Goal: Task Accomplishment & Management: Complete application form

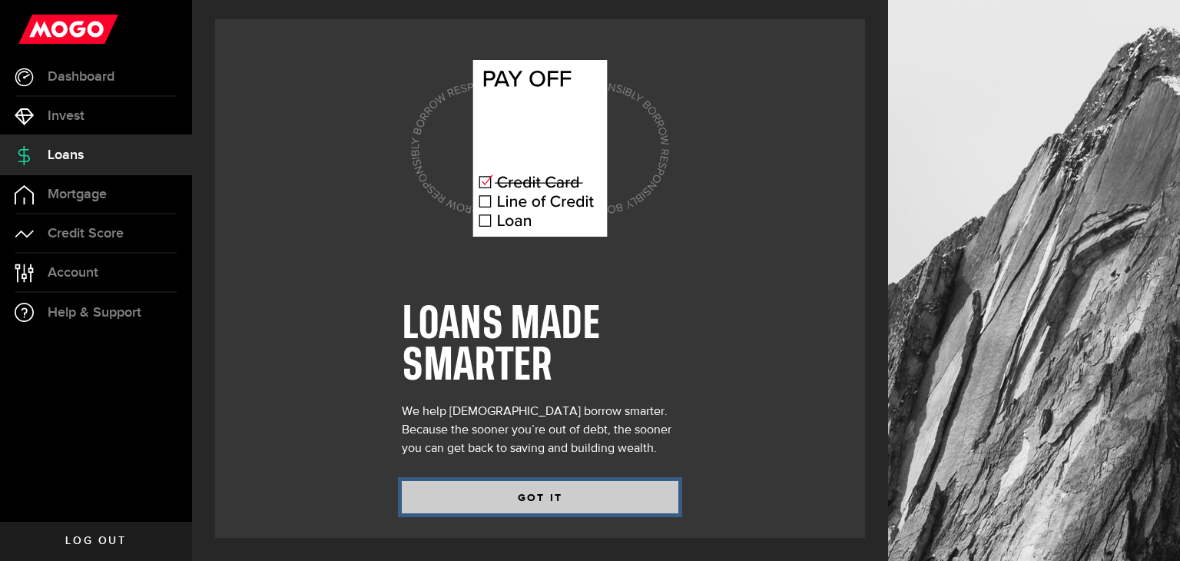
click at [547, 501] on button "GOT IT" at bounding box center [540, 497] width 277 height 32
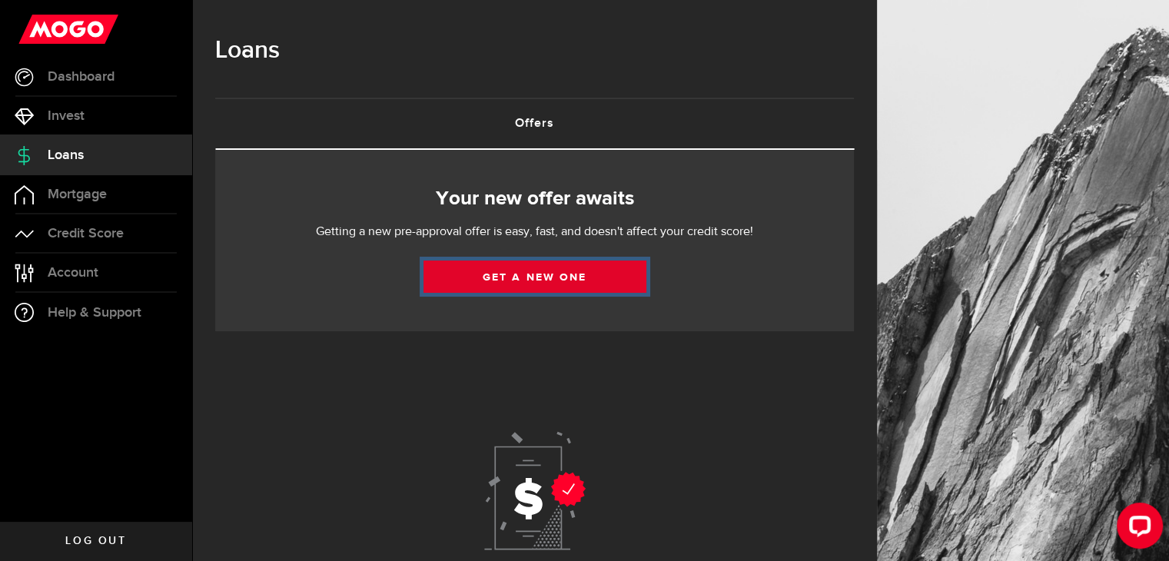
click at [597, 281] on link "Get a new one" at bounding box center [534, 276] width 223 height 32
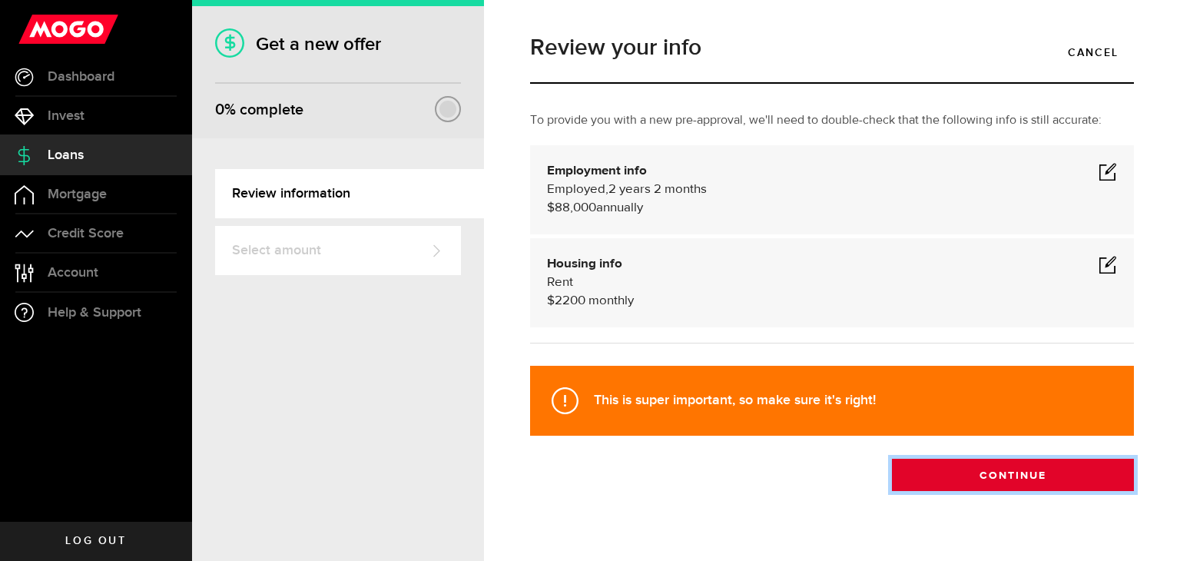
click at [895, 471] on button "Continue" at bounding box center [1013, 475] width 242 height 32
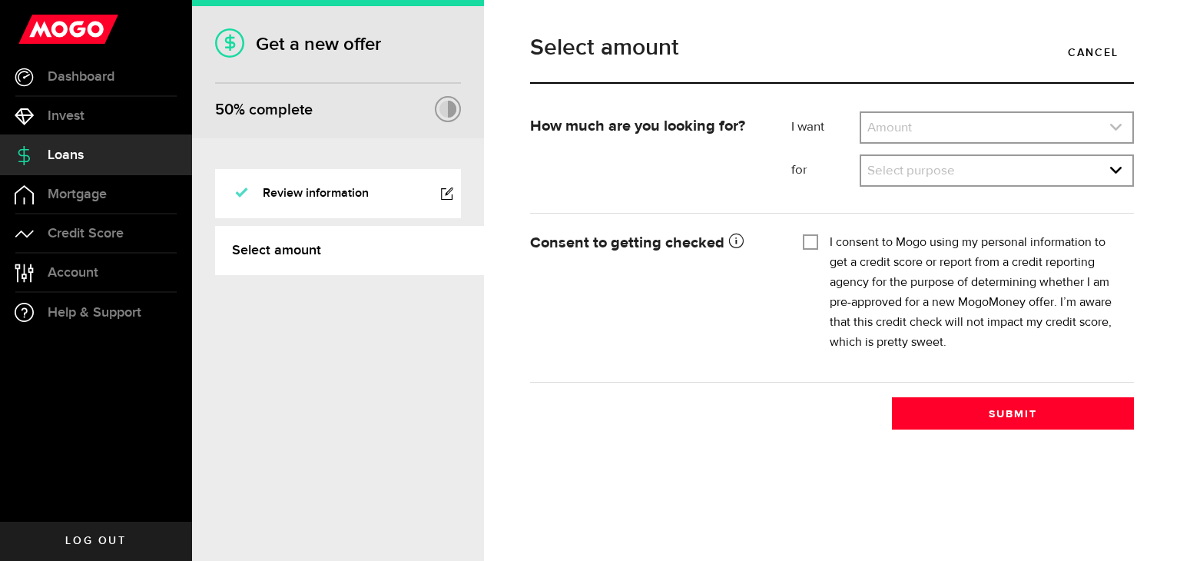
click at [987, 136] on link "expand select" at bounding box center [996, 127] width 271 height 29
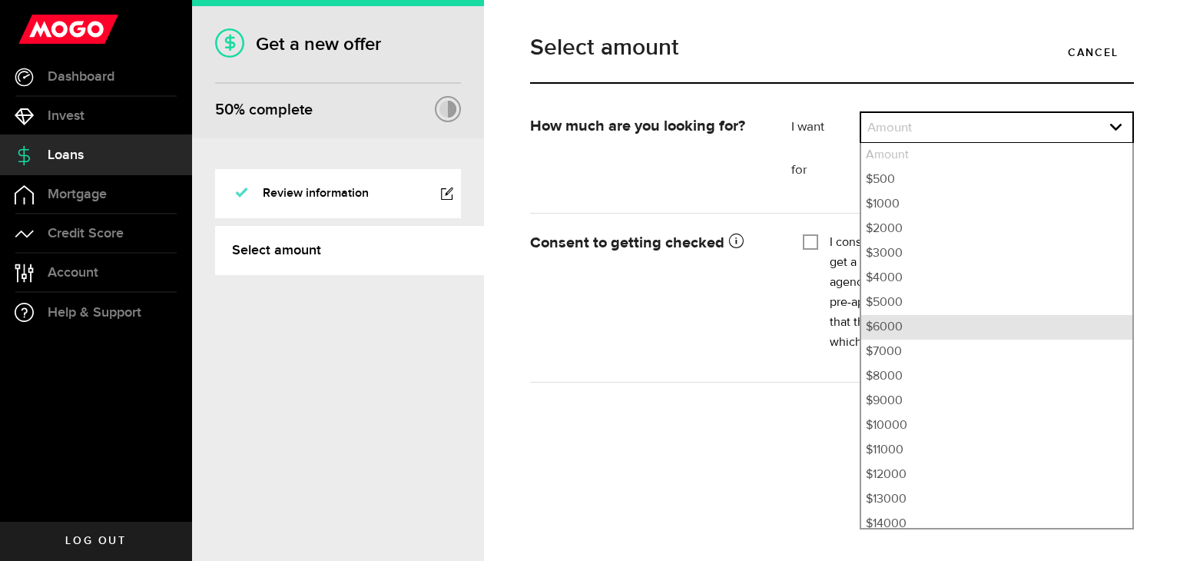
click at [952, 324] on li "$6000" at bounding box center [996, 327] width 271 height 25
select select "6000"
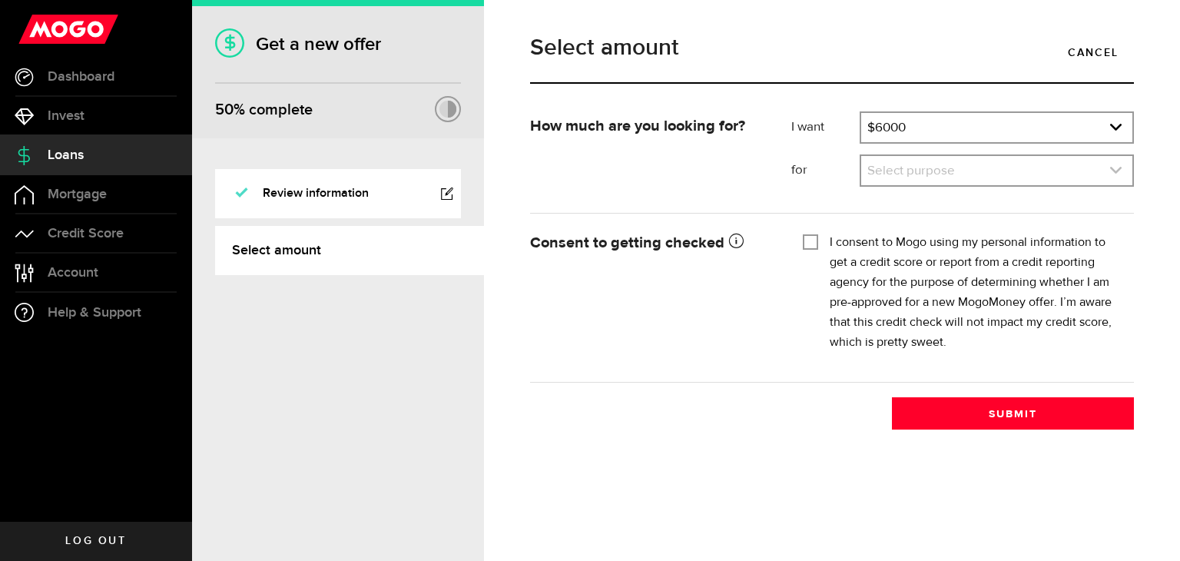
click at [1033, 167] on link "expand select" at bounding box center [996, 170] width 271 height 29
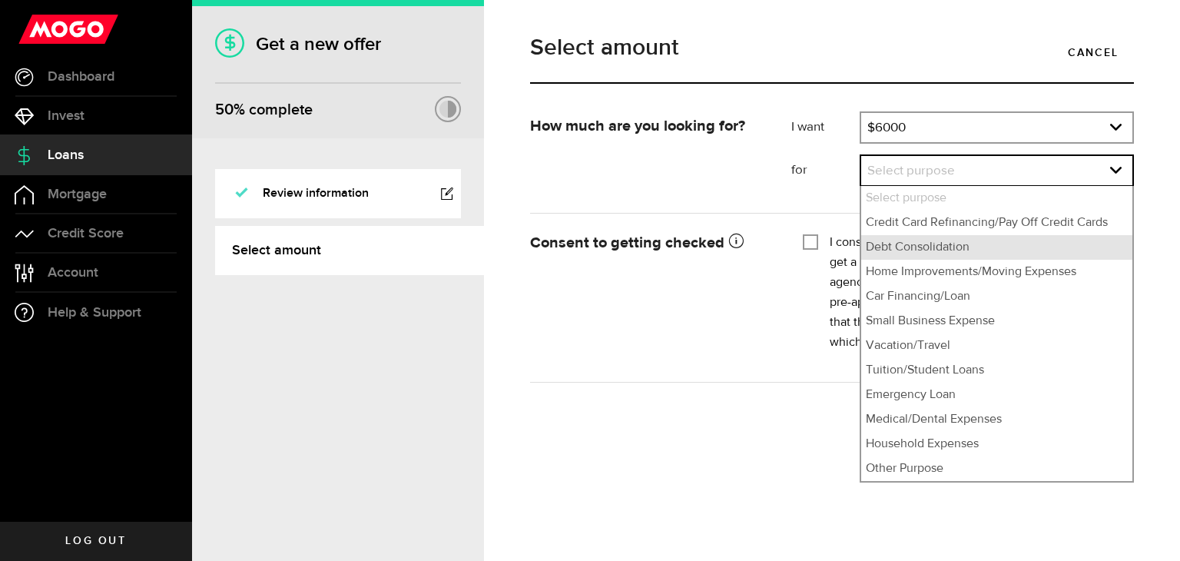
click at [1023, 253] on li "Debt Consolidation" at bounding box center [996, 247] width 271 height 25
select select "Debt Consolidation"
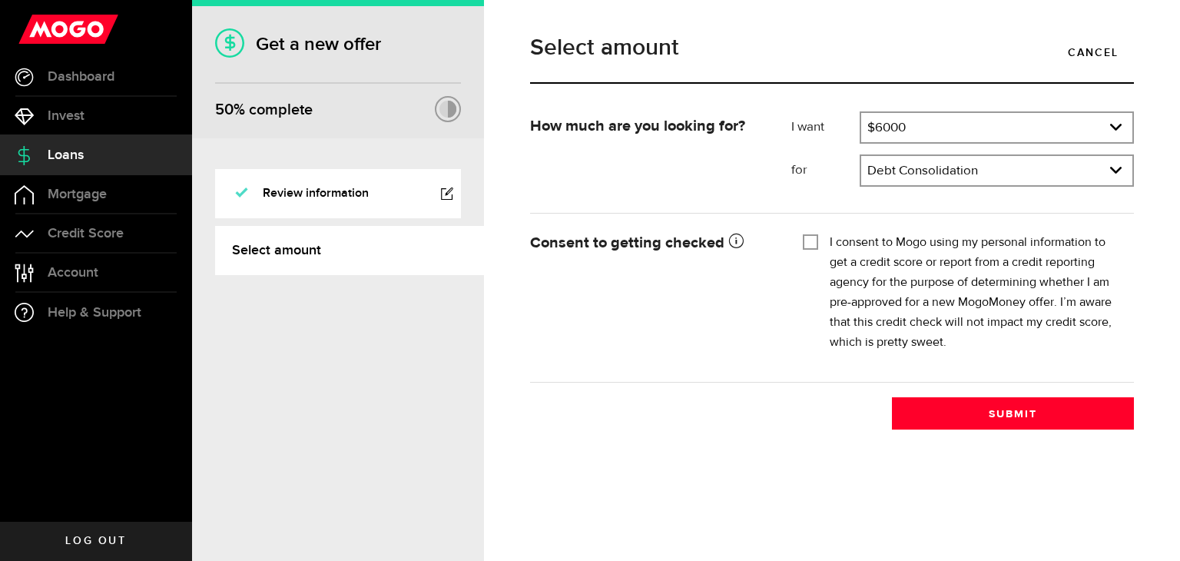
click at [819, 244] on div "I consent to Mogo using my personal information to get a credit score or report…" at bounding box center [963, 293] width 320 height 120
click at [794, 247] on div "Tick this box so that we can show you your credit score! I consent to Mogo usin…" at bounding box center [962, 297] width 343 height 138
click at [811, 244] on input "I consent to Mogo using my personal information to get a credit score or report…" at bounding box center [810, 240] width 15 height 15
checkbox input "false"
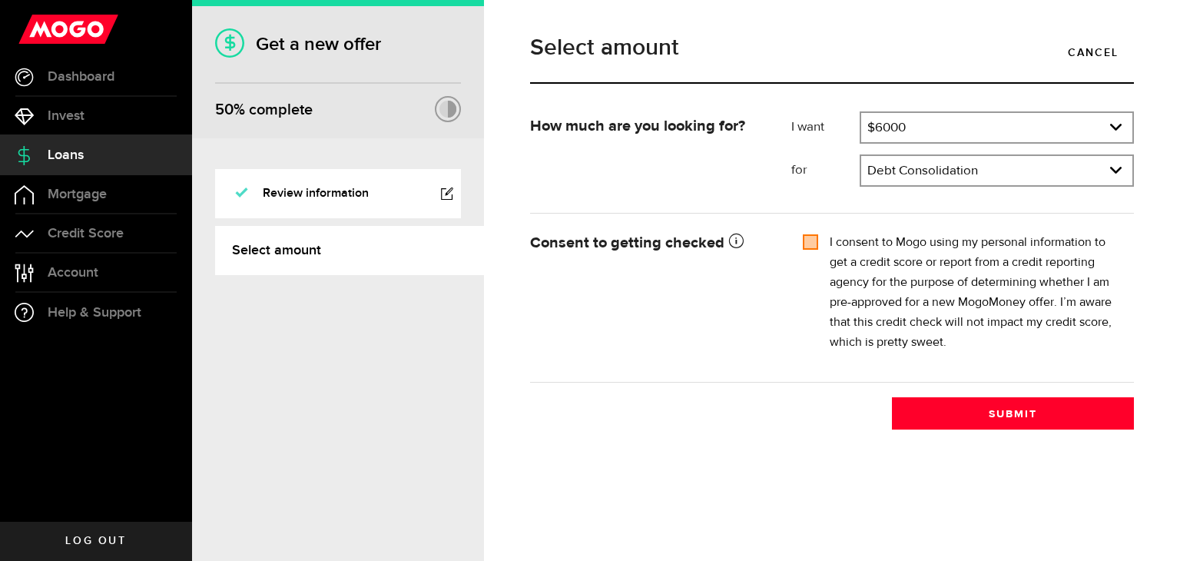
click at [967, 431] on div "Select amount Cancel How much are you looking for? I want Amount How much credi…" at bounding box center [832, 280] width 696 height 561
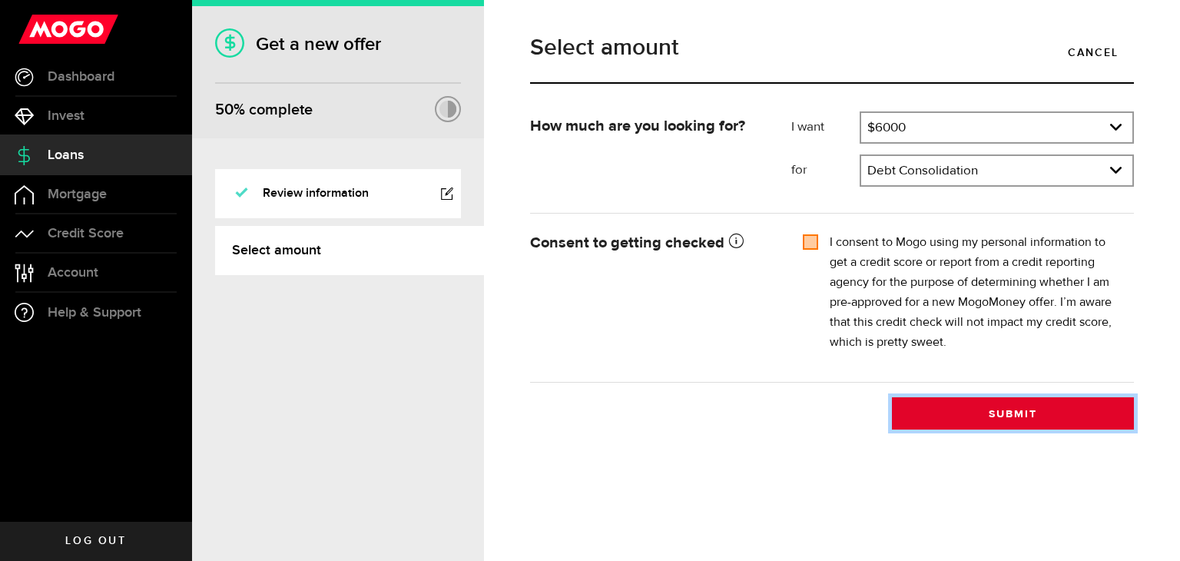
click at [967, 423] on button "Submit" at bounding box center [1013, 413] width 242 height 32
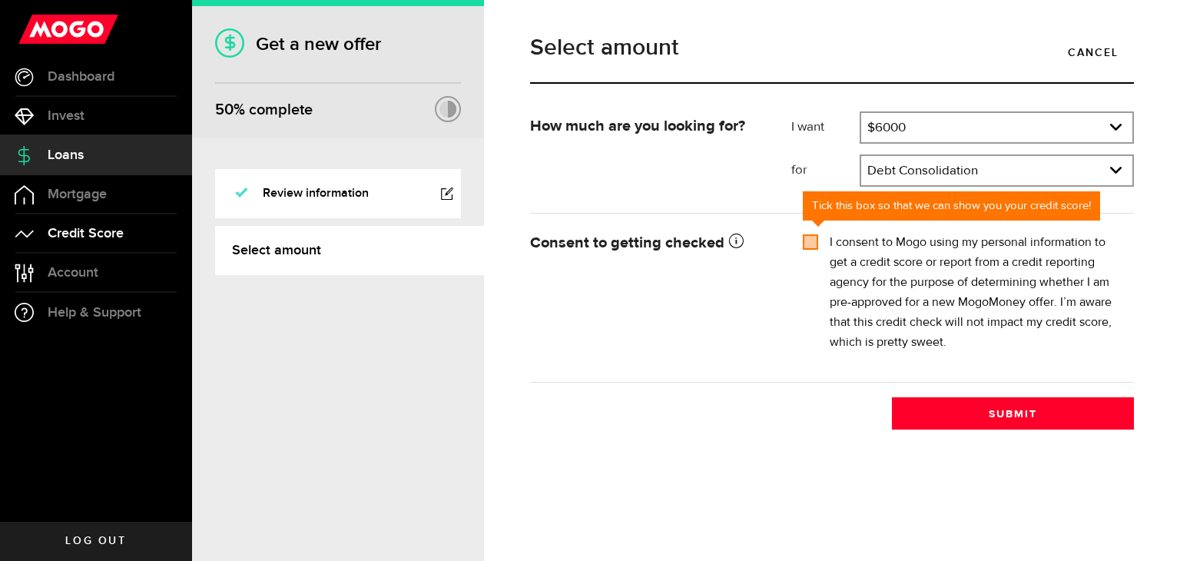
click at [95, 240] on span "Credit Score" at bounding box center [86, 234] width 76 height 14
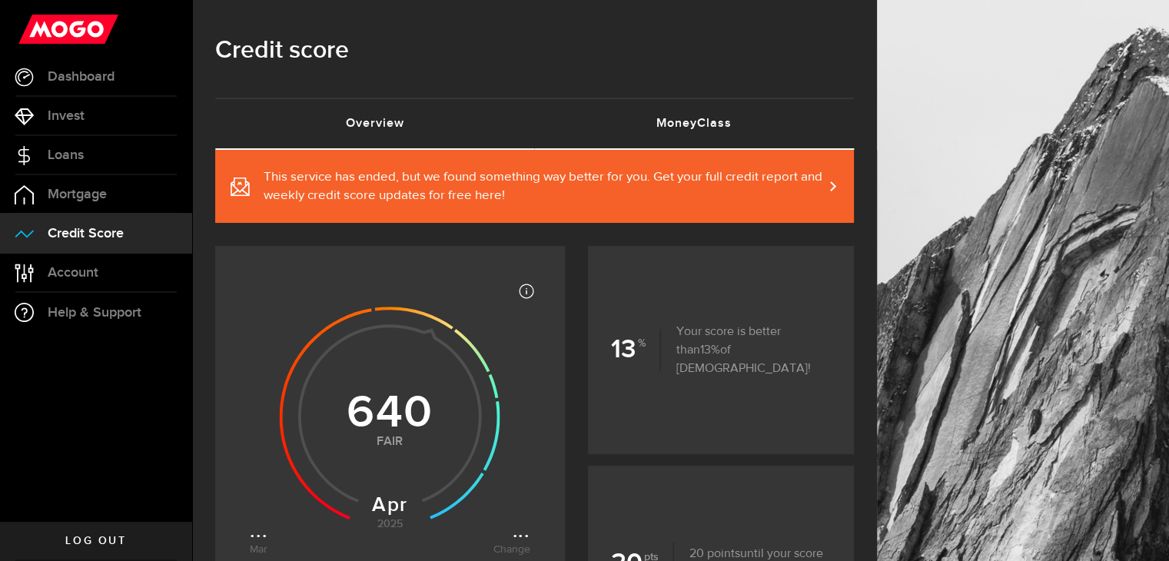
click at [683, 121] on link "MoneyClass (requires attention)" at bounding box center [695, 123] width 320 height 49
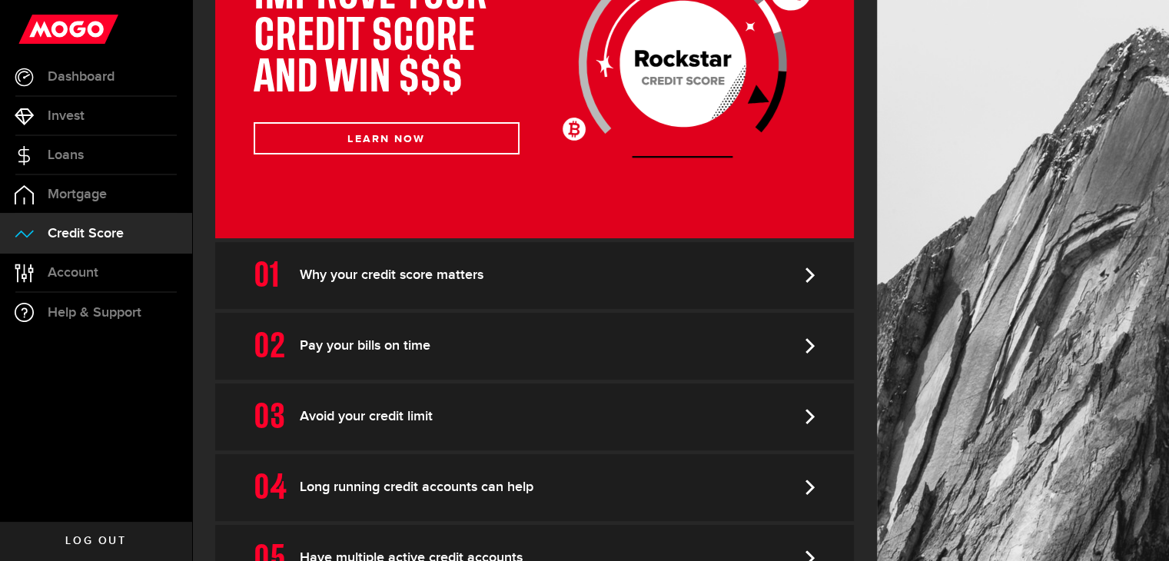
scroll to position [454, 0]
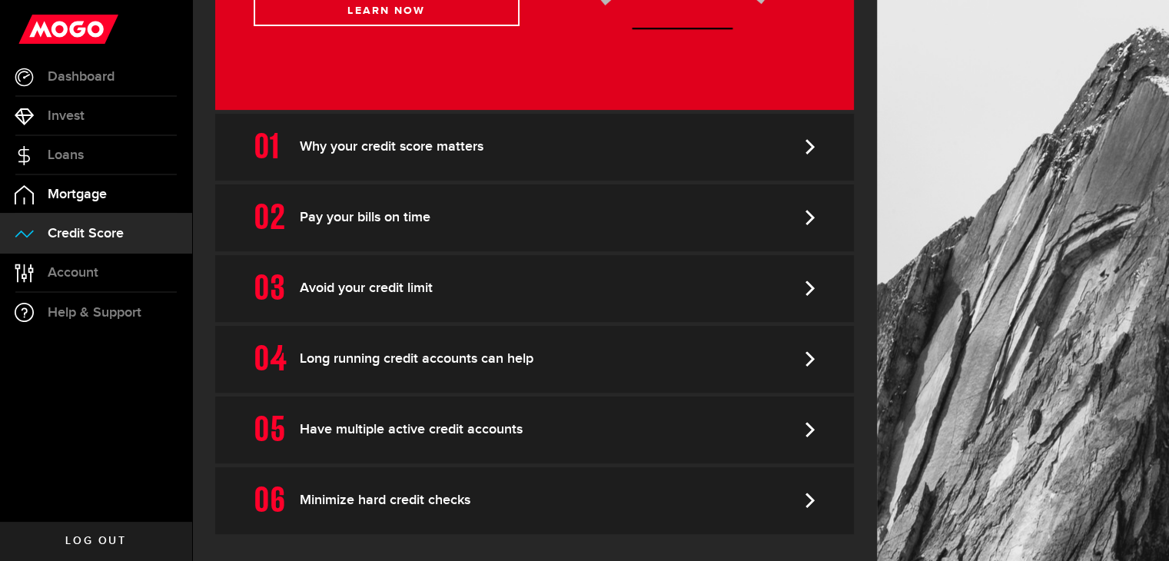
click at [83, 194] on span "Mortgage" at bounding box center [77, 194] width 59 height 14
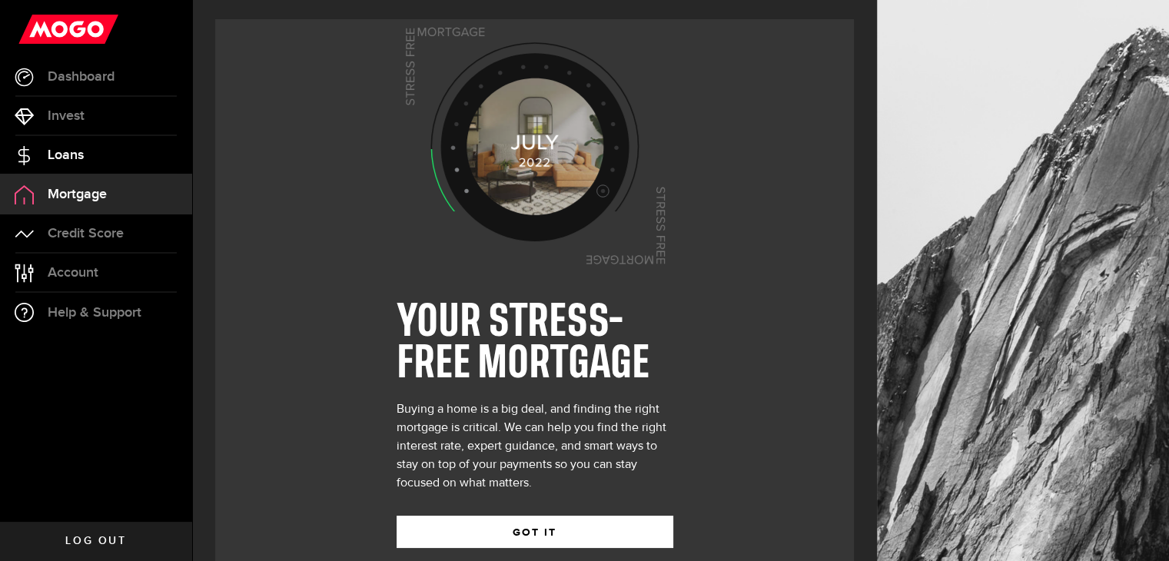
click at [75, 161] on span "Loans" at bounding box center [66, 155] width 36 height 14
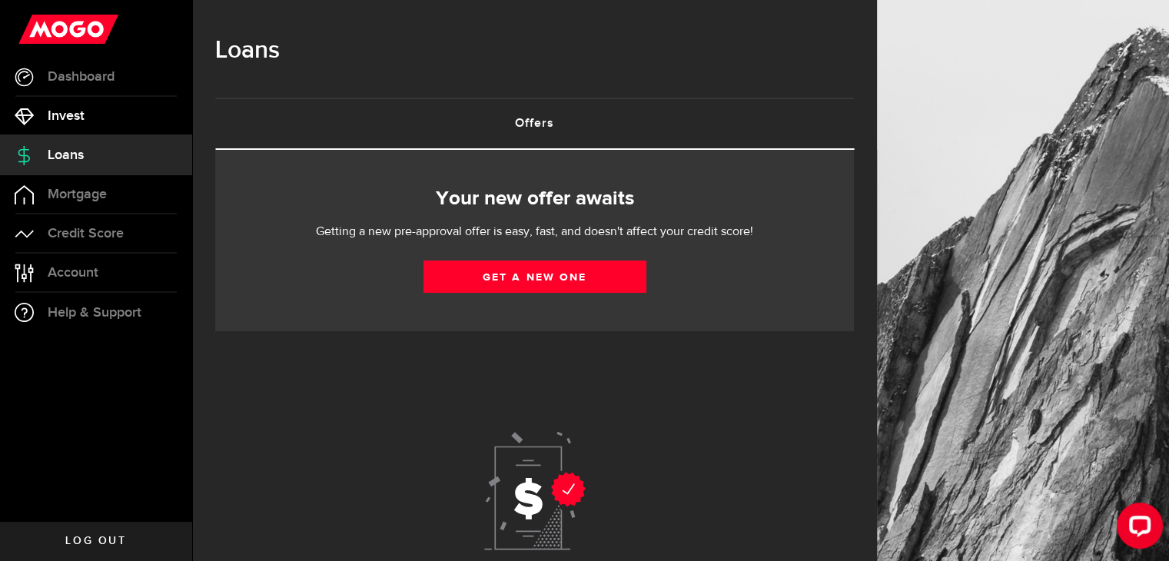
click at [73, 116] on span "Invest" at bounding box center [66, 116] width 37 height 14
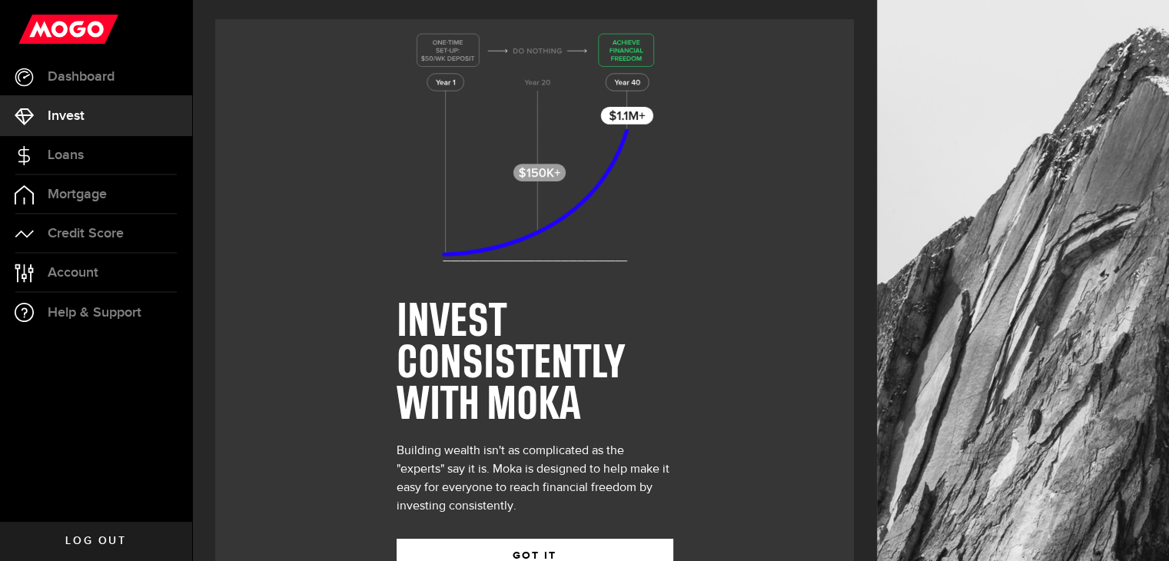
scroll to position [55, 0]
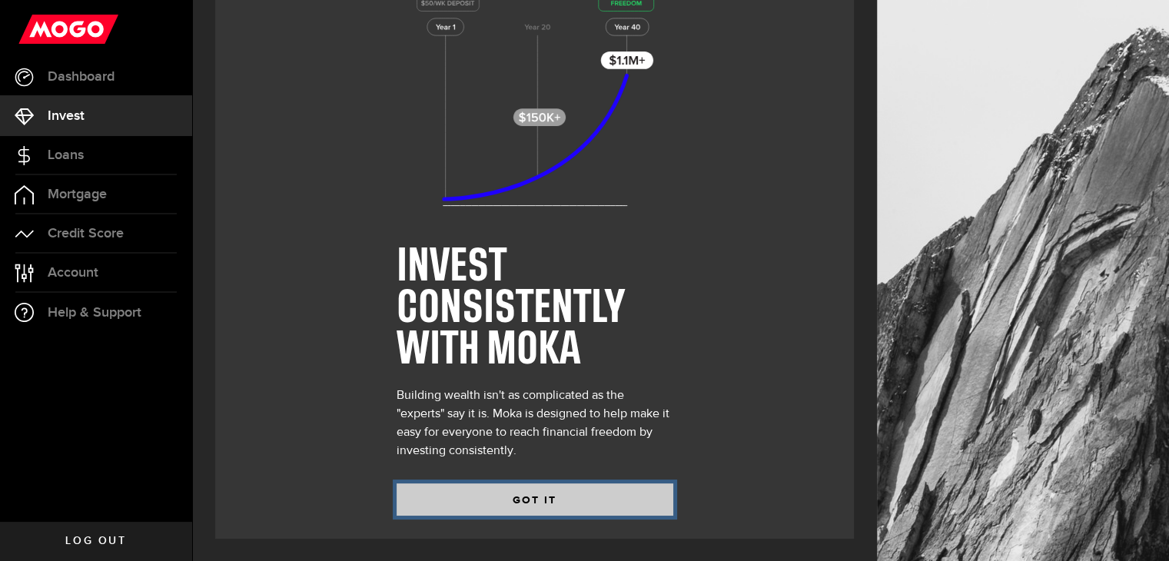
click at [512, 497] on button "GOT IT" at bounding box center [534, 499] width 277 height 32
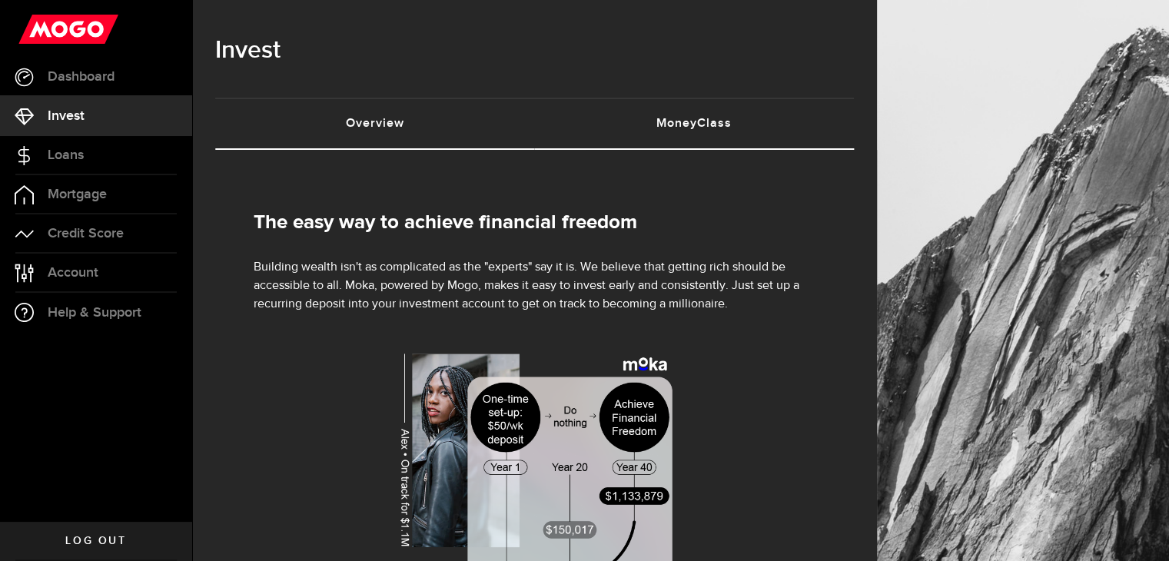
click at [689, 133] on link "MoneyClass (requires attention)" at bounding box center [695, 123] width 320 height 49
